Goal: Information Seeking & Learning: Check status

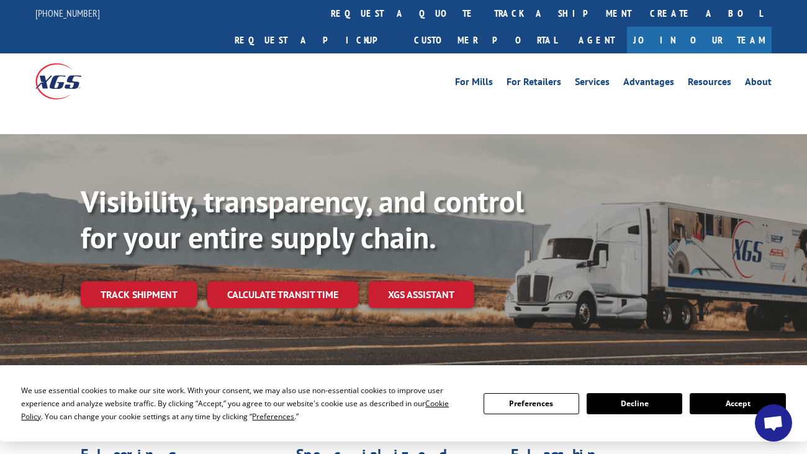
click at [485, 12] on link "track a shipment" at bounding box center [563, 13] width 156 height 27
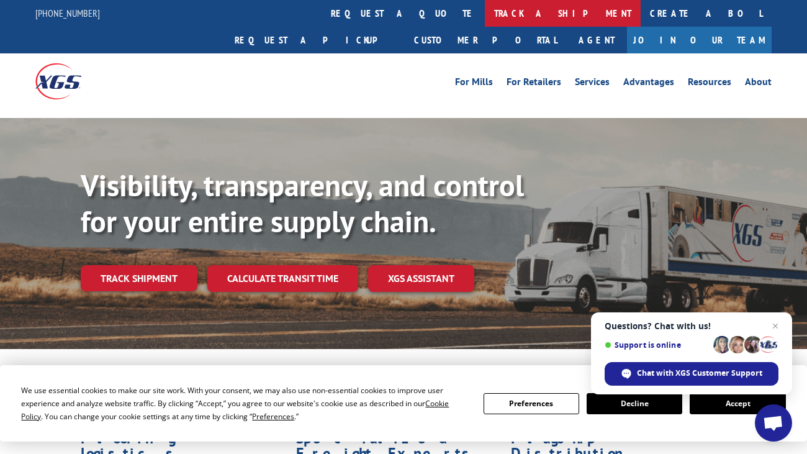
click at [485, 18] on link "track a shipment" at bounding box center [563, 13] width 156 height 27
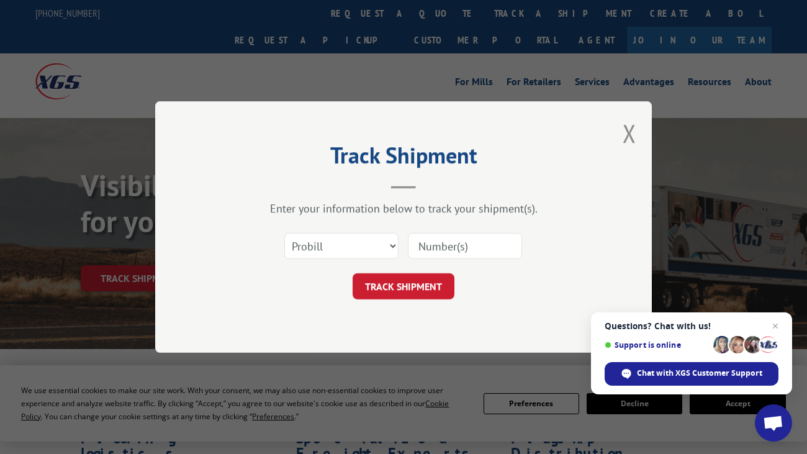
paste input "17409437"
click at [440, 236] on input "17409437" at bounding box center [465, 246] width 114 height 26
type input "17409437"
click at [412, 286] on button "TRACK SHIPMENT" at bounding box center [404, 286] width 102 height 26
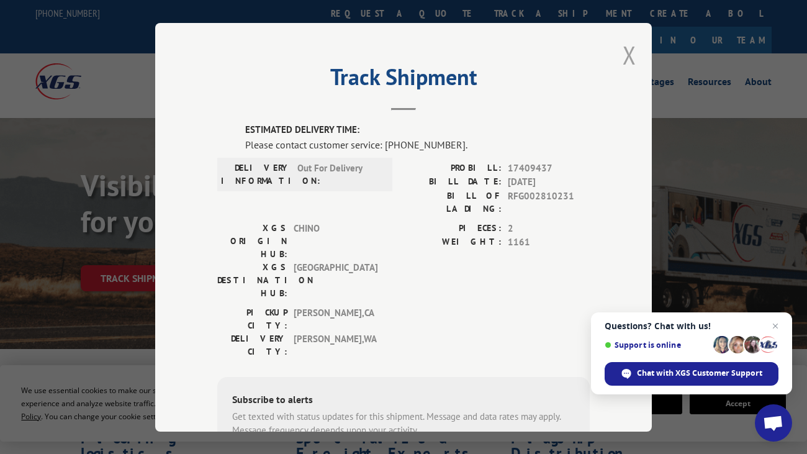
click at [634, 47] on button "Close modal" at bounding box center [630, 55] width 14 height 33
